Goal: Use online tool/utility: Utilize a website feature to perform a specific function

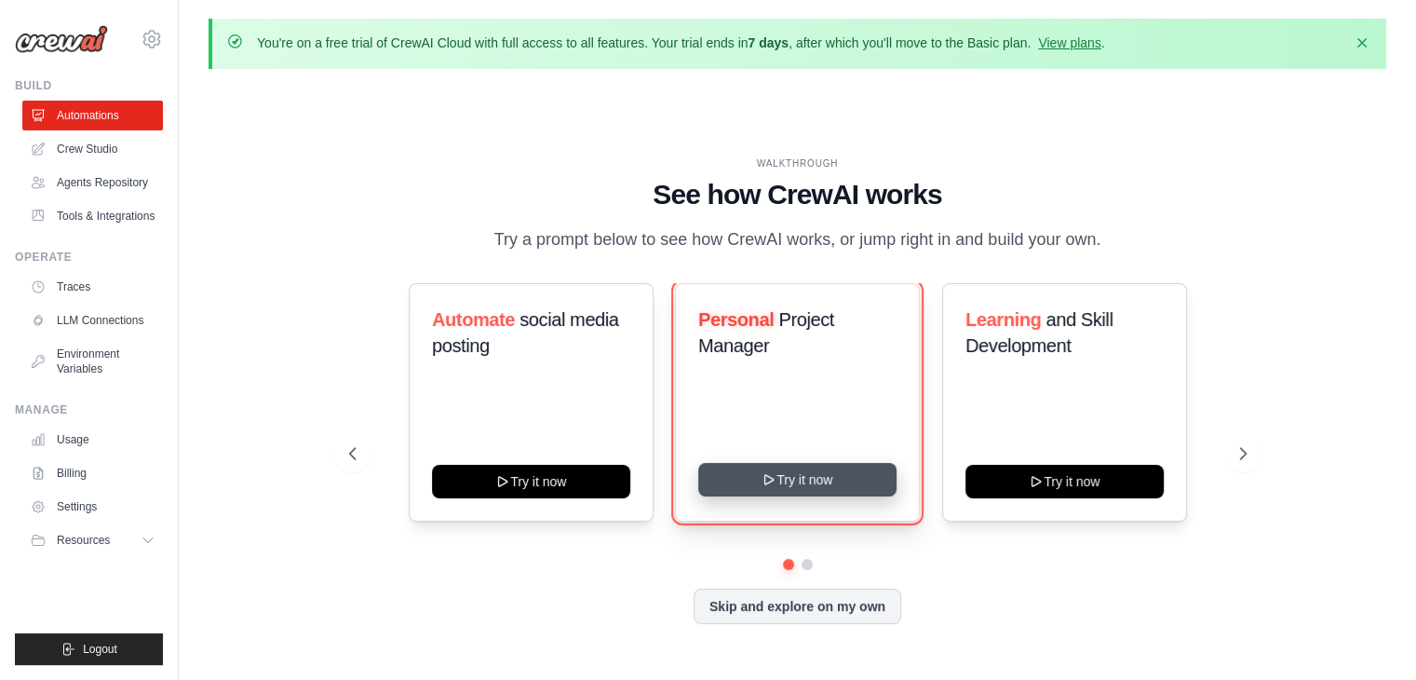
click at [778, 483] on button "Try it now" at bounding box center [797, 480] width 198 height 34
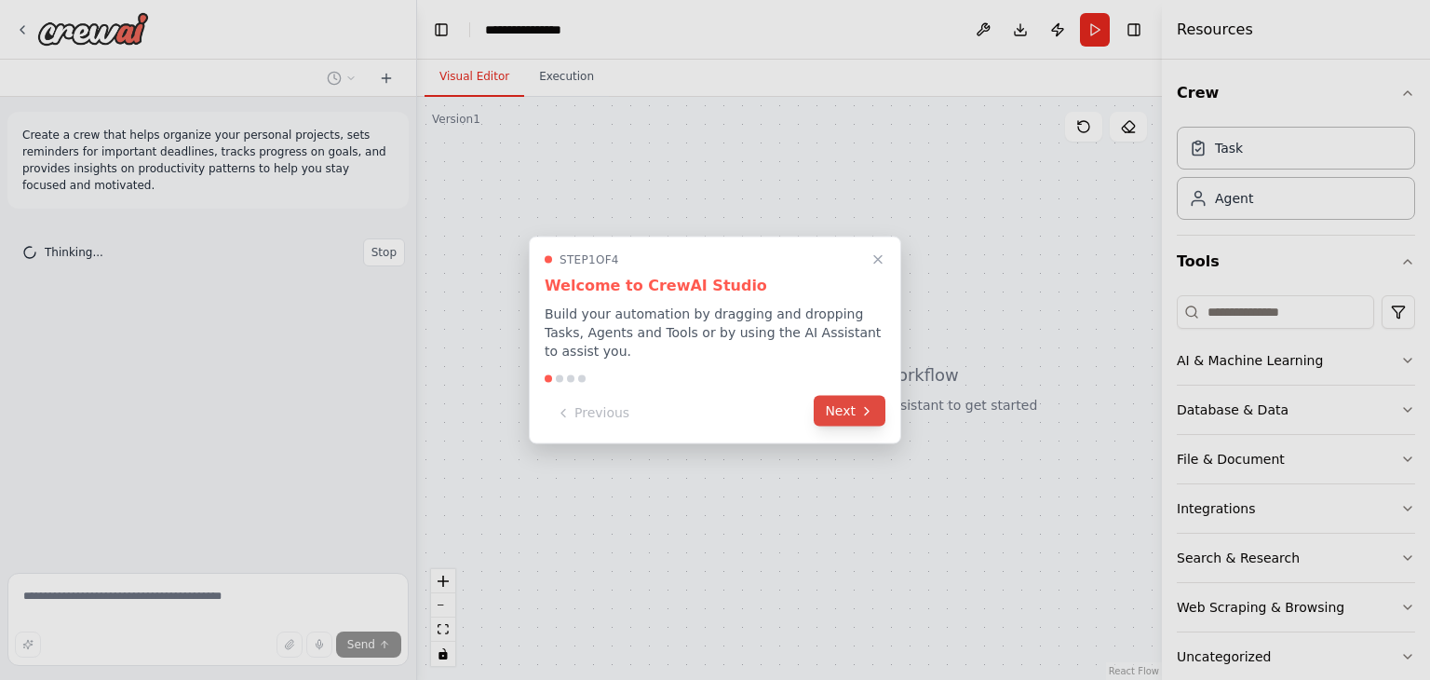
click at [831, 404] on button "Next" at bounding box center [850, 411] width 72 height 31
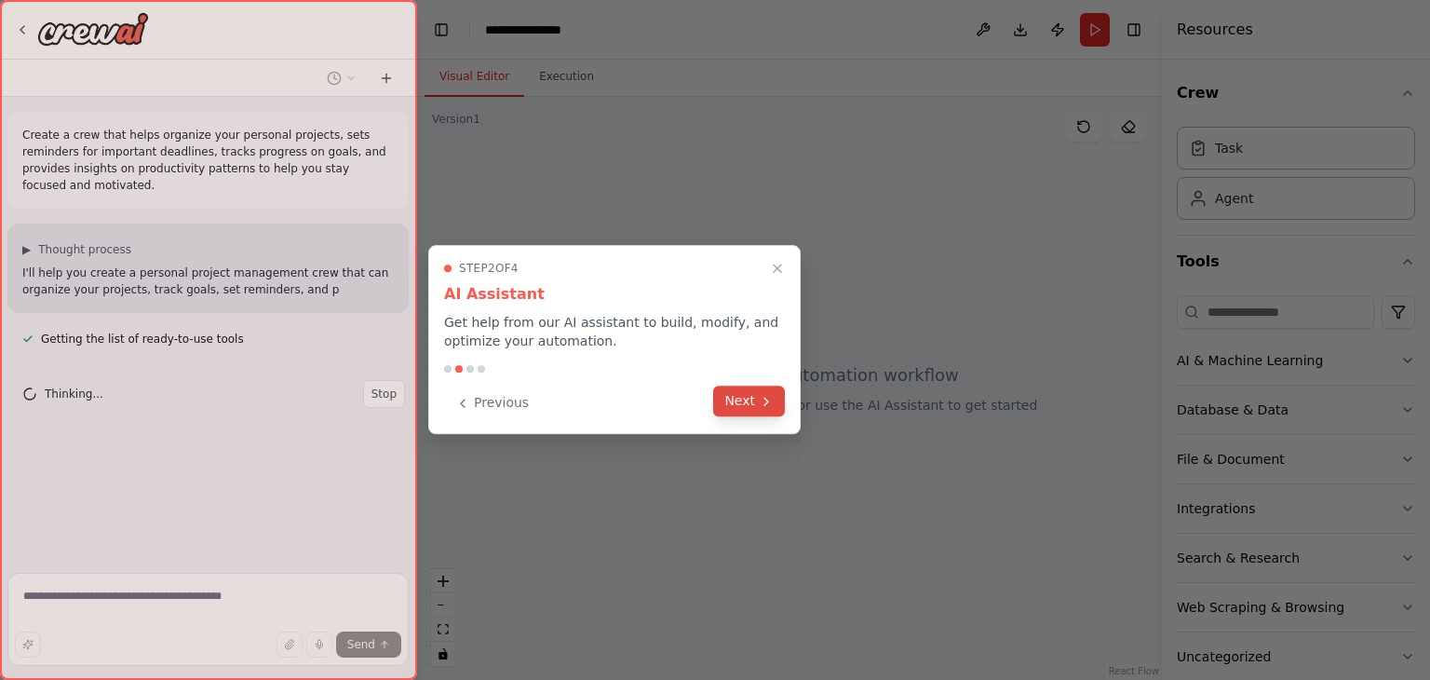
click at [746, 404] on button "Next" at bounding box center [749, 400] width 72 height 31
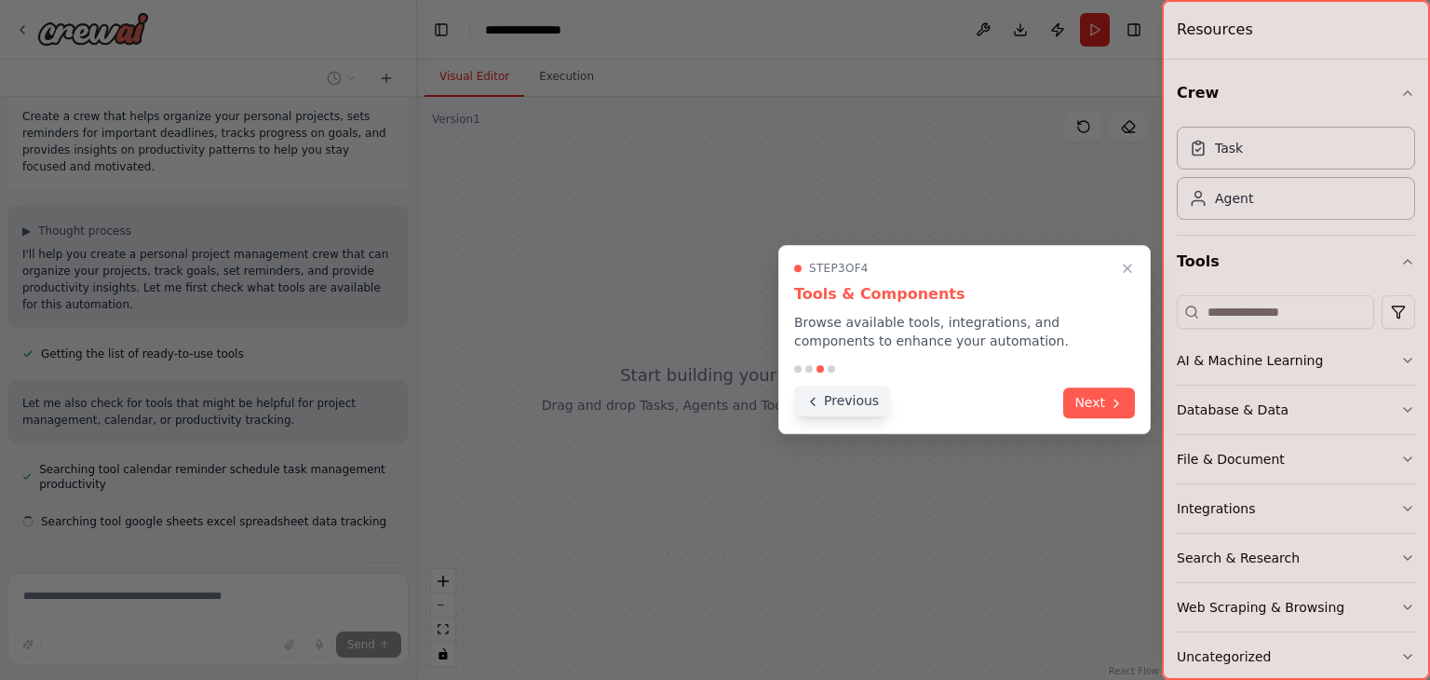
scroll to position [56, 0]
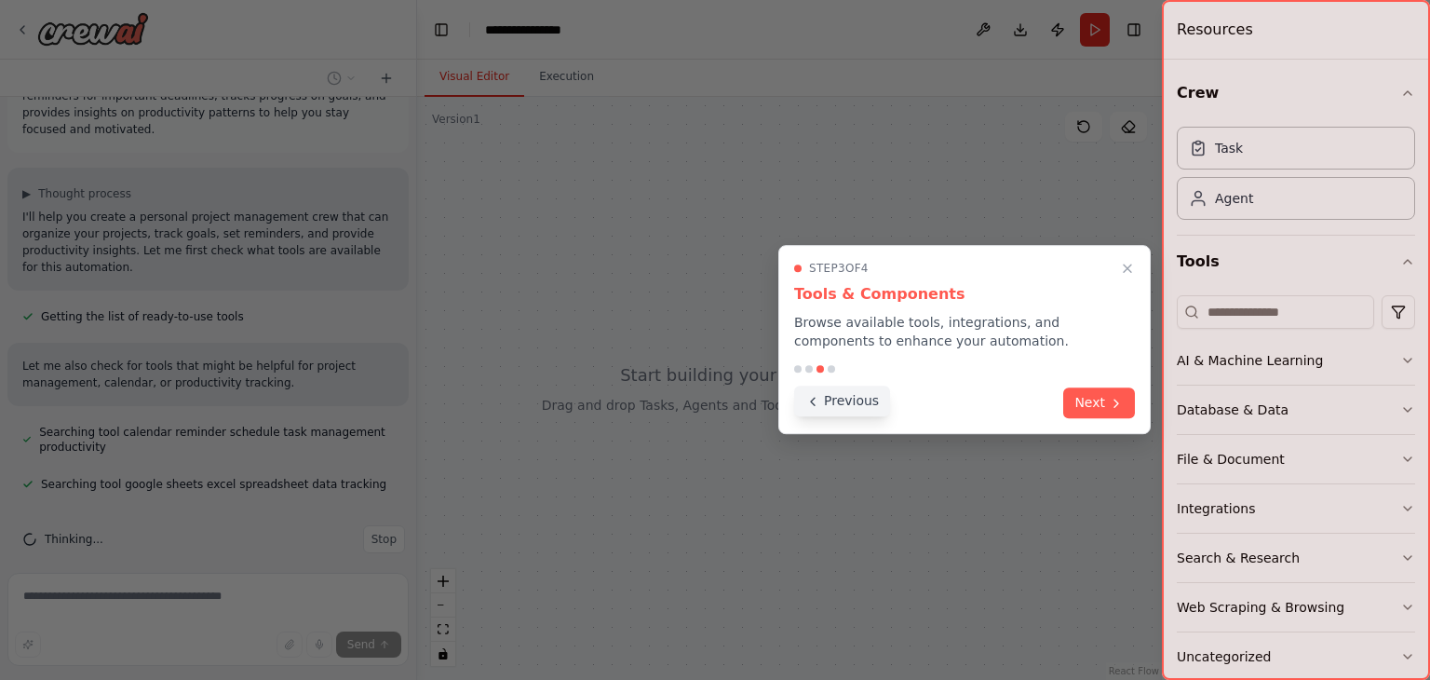
click at [828, 402] on button "Previous" at bounding box center [842, 400] width 96 height 31
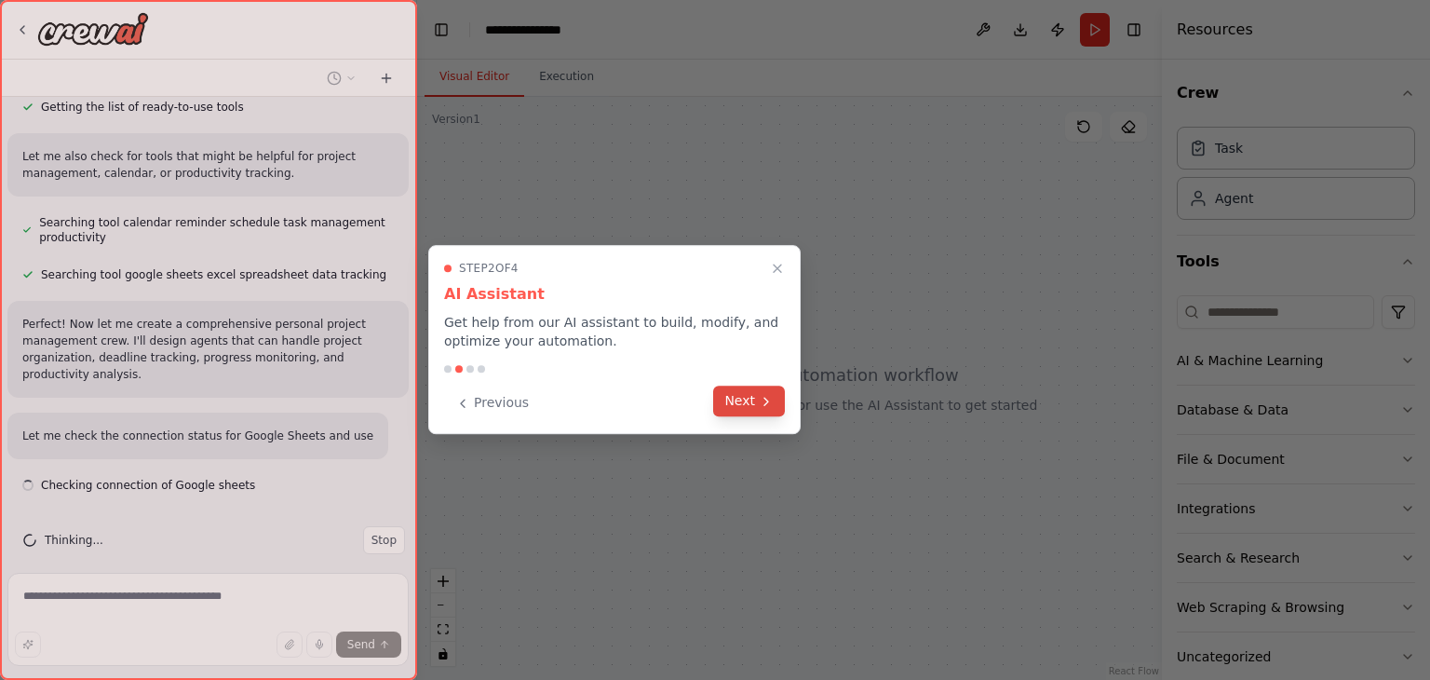
scroll to position [283, 0]
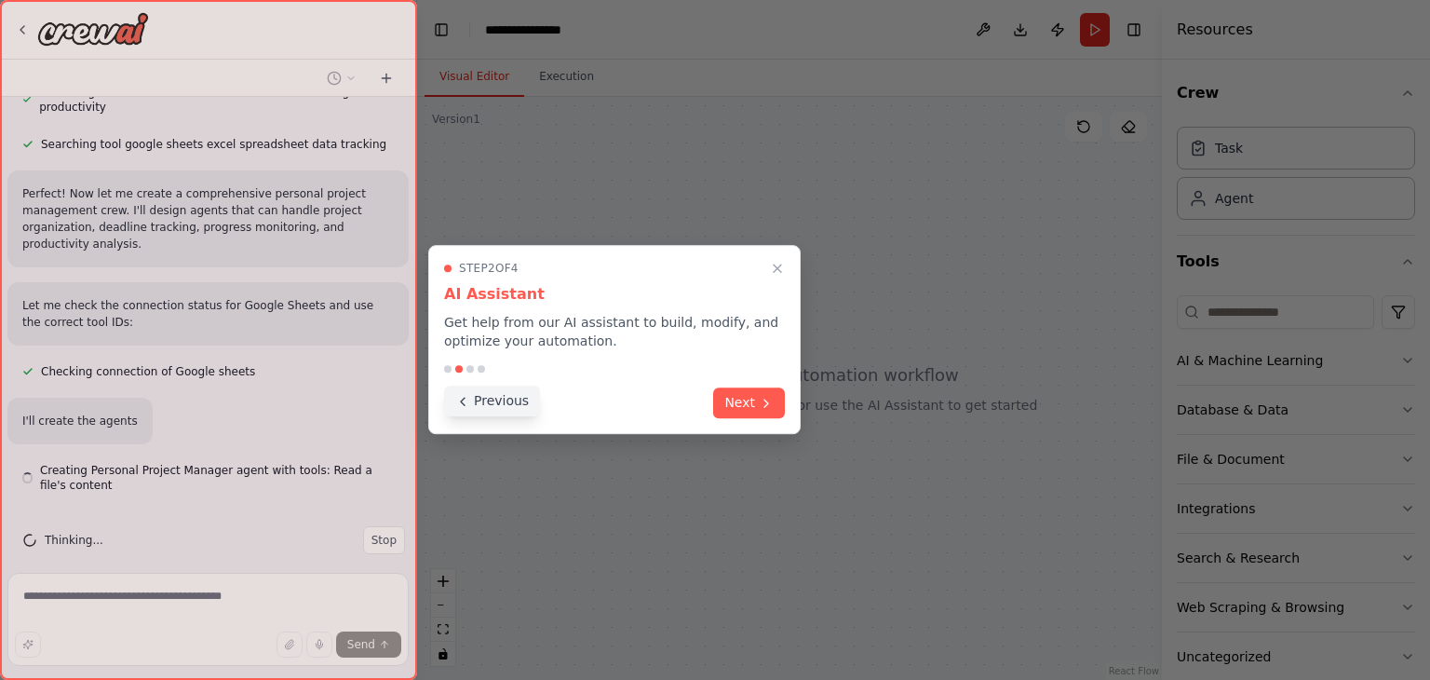
click at [488, 411] on button "Previous" at bounding box center [492, 400] width 96 height 31
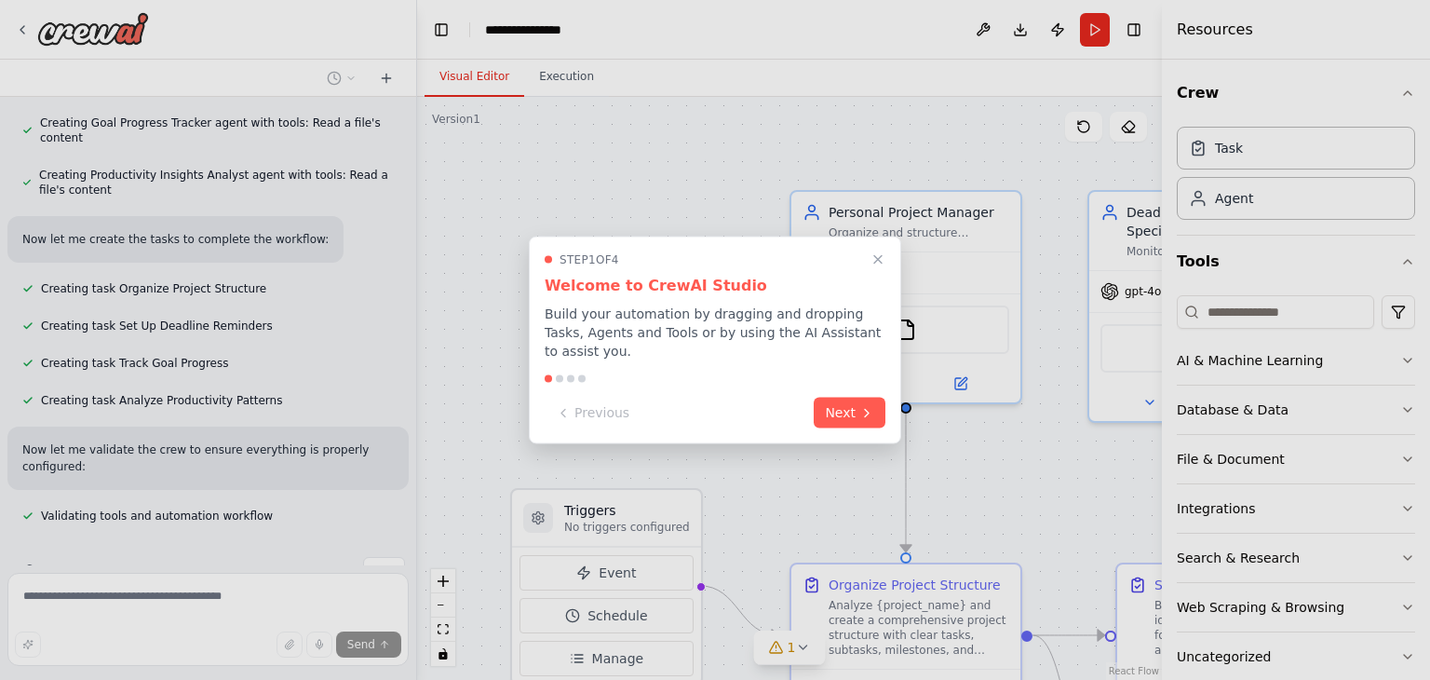
scroll to position [987, 0]
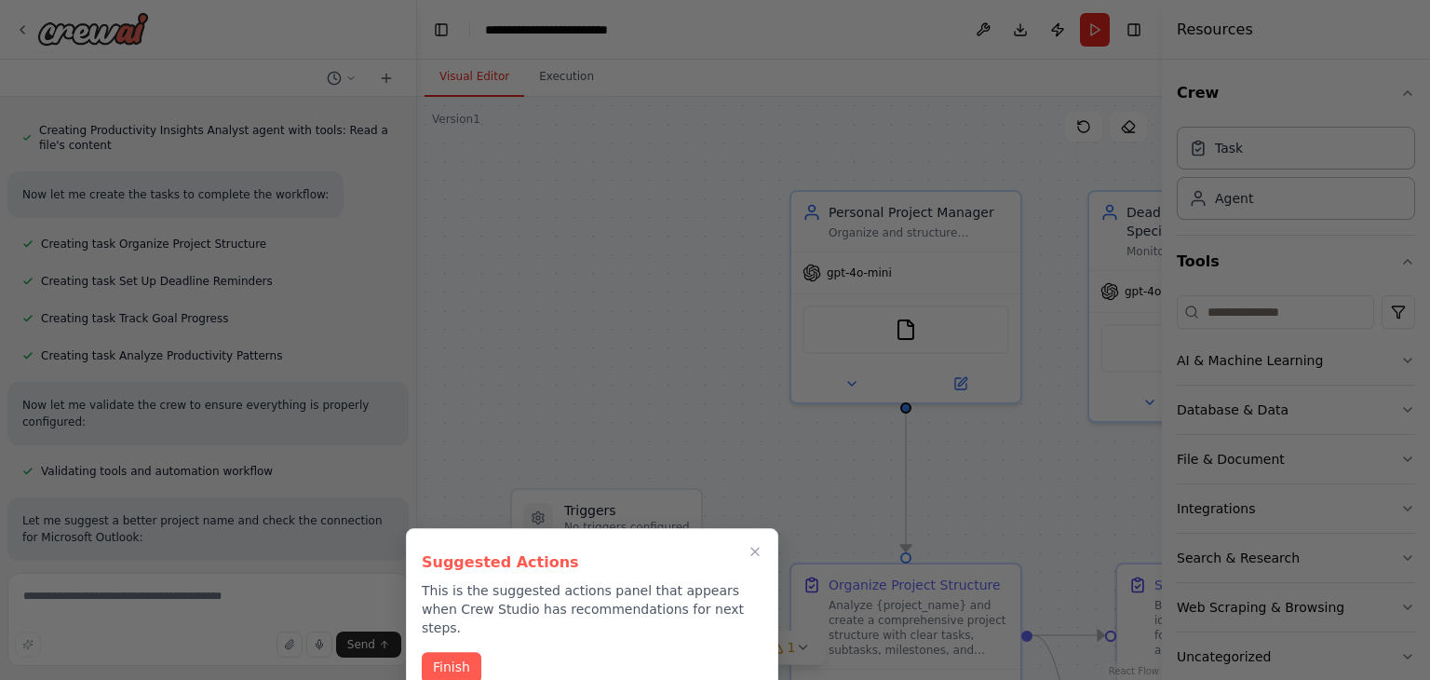
click at [448, 652] on button "Finish" at bounding box center [452, 667] width 60 height 31
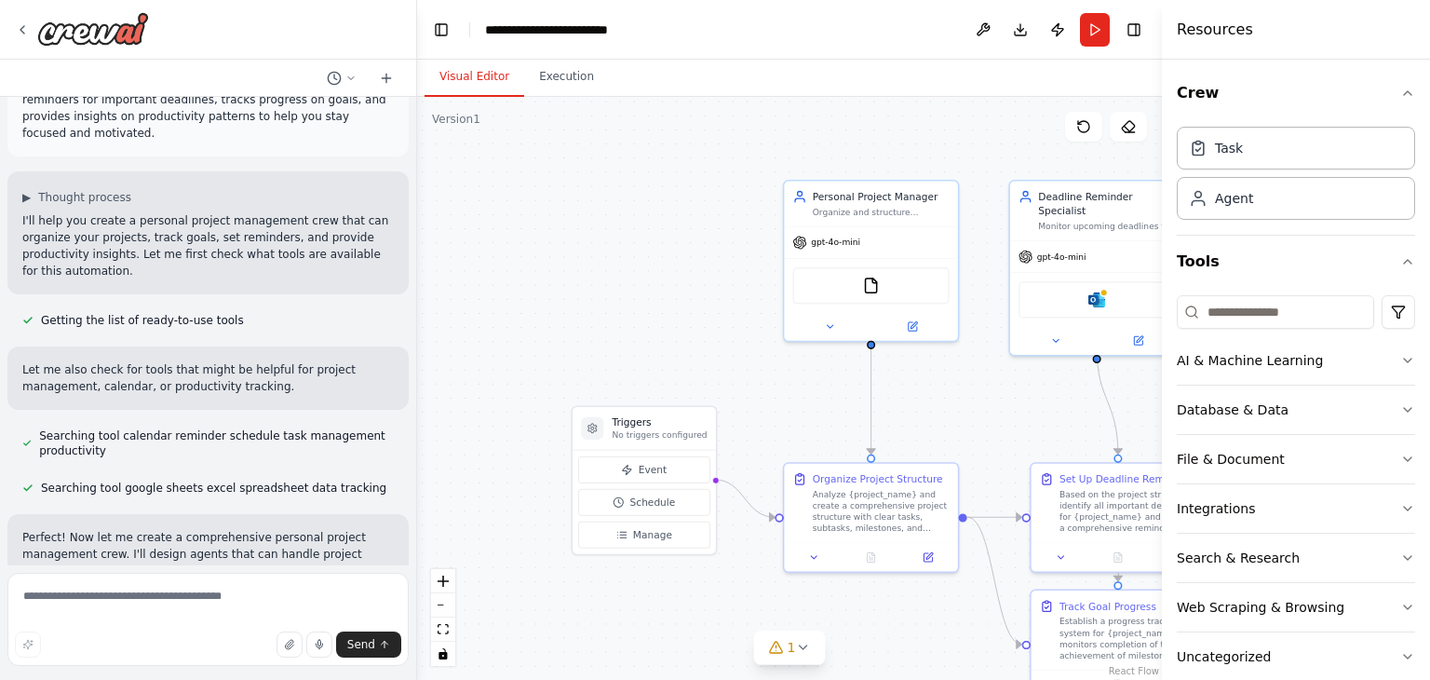
scroll to position [0, 0]
